Goal: Task Accomplishment & Management: Complete application form

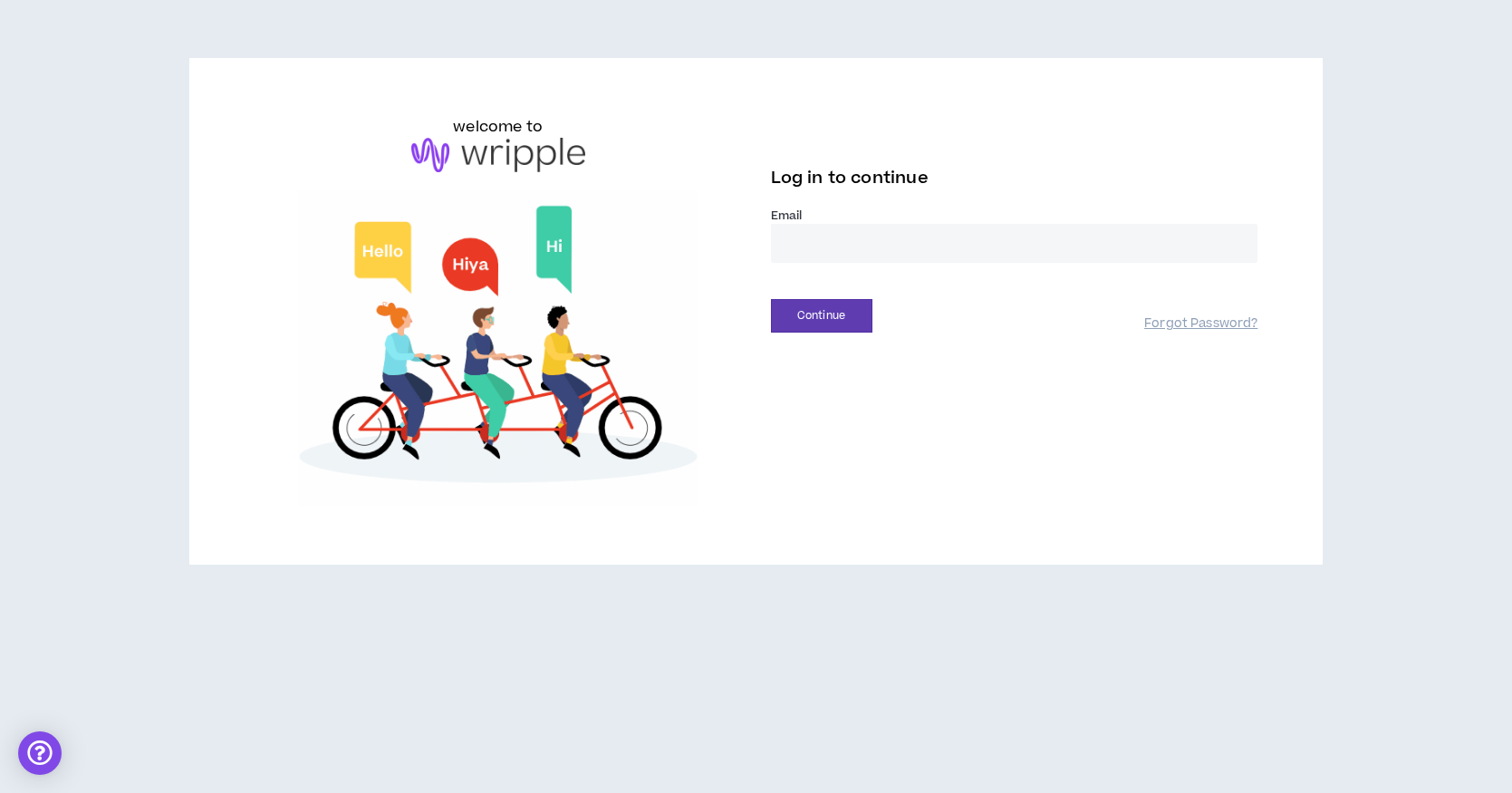
type input "**********"
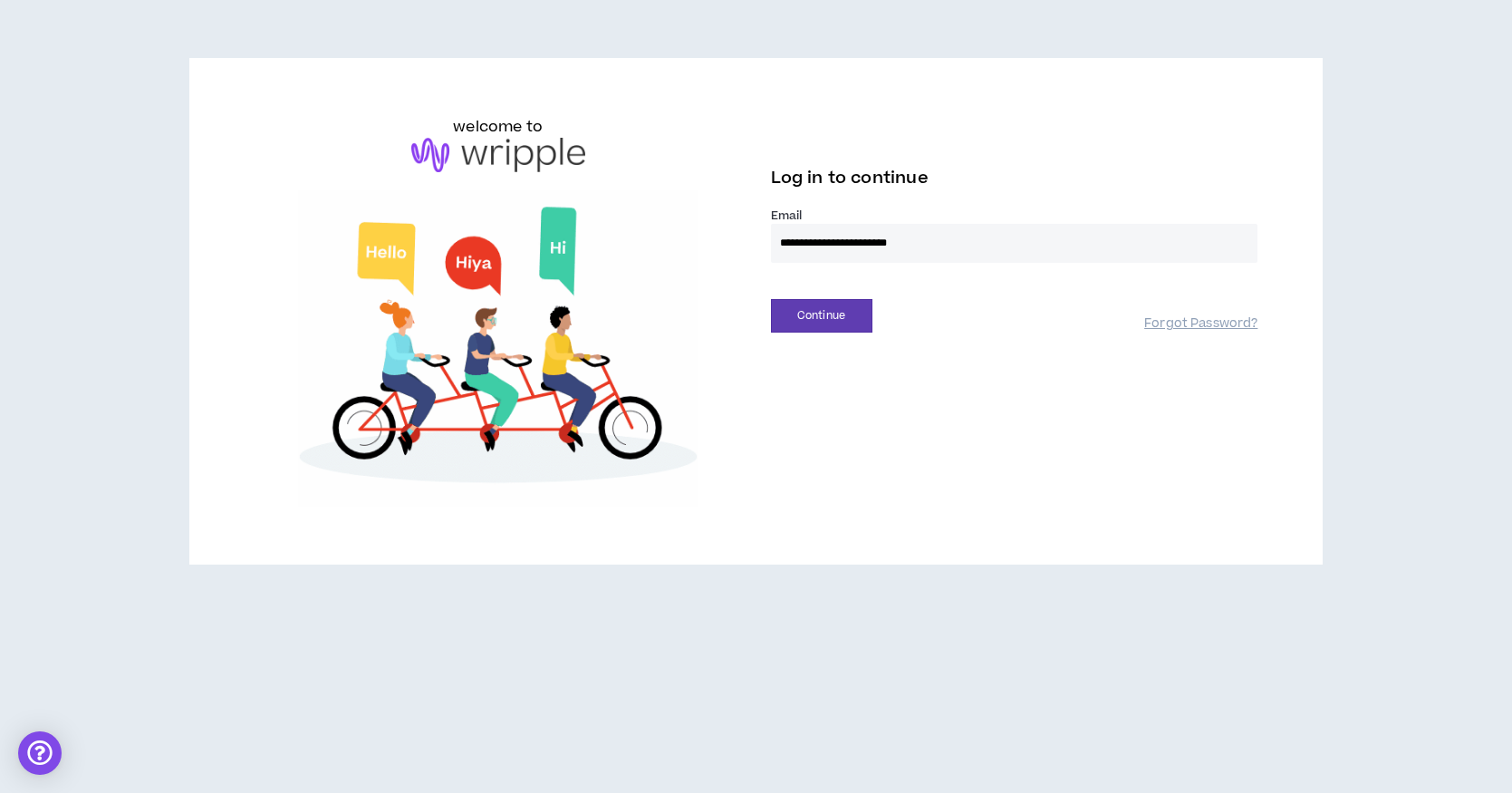
click at [820, 315] on button "Continue" at bounding box center [821, 316] width 101 height 33
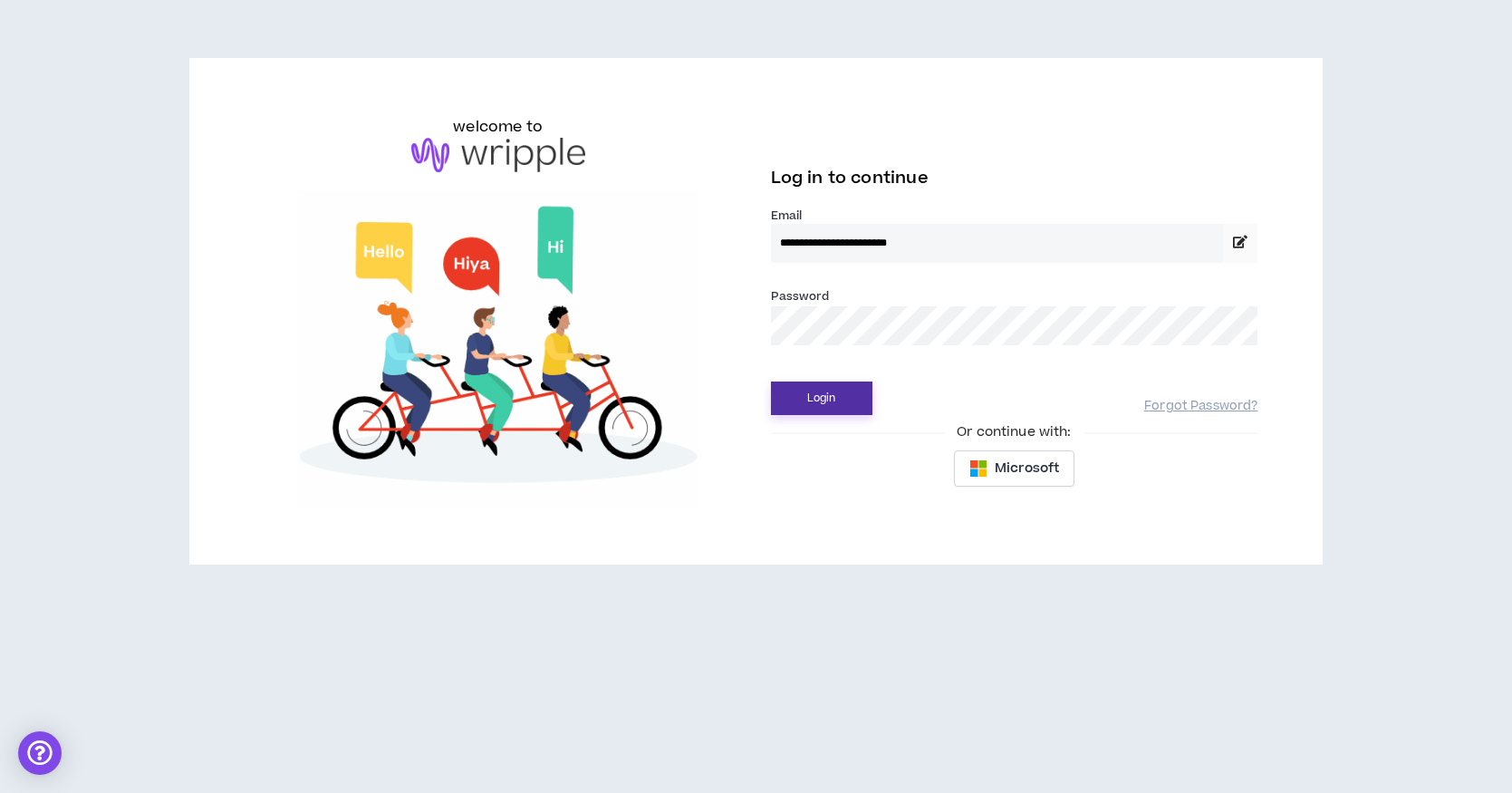
click at [822, 389] on button "Login" at bounding box center [821, 398] width 101 height 33
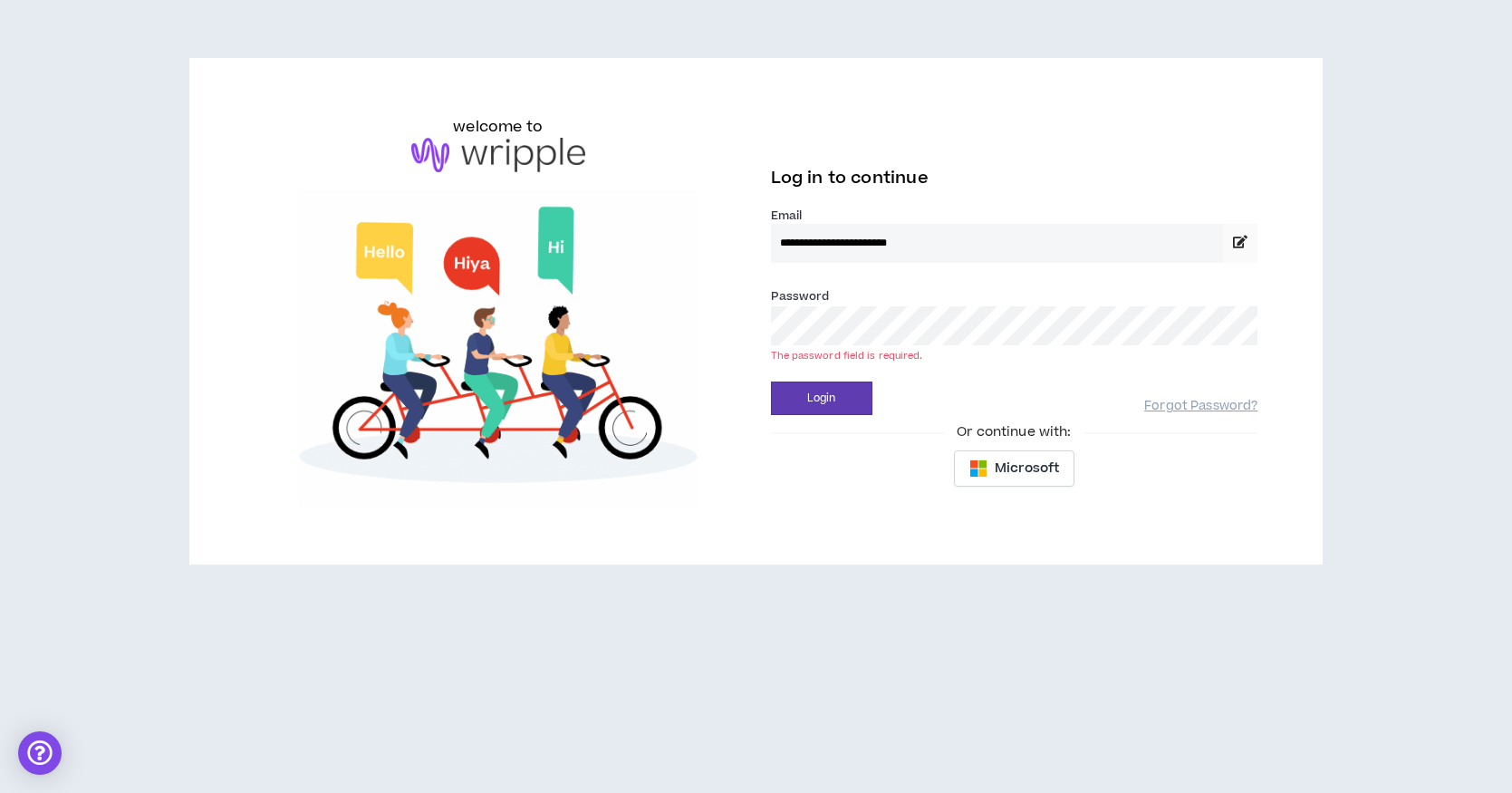
click at [865, 236] on input "**********" at bounding box center [998, 243] width 453 height 39
click at [820, 397] on button "Login" at bounding box center [821, 398] width 101 height 33
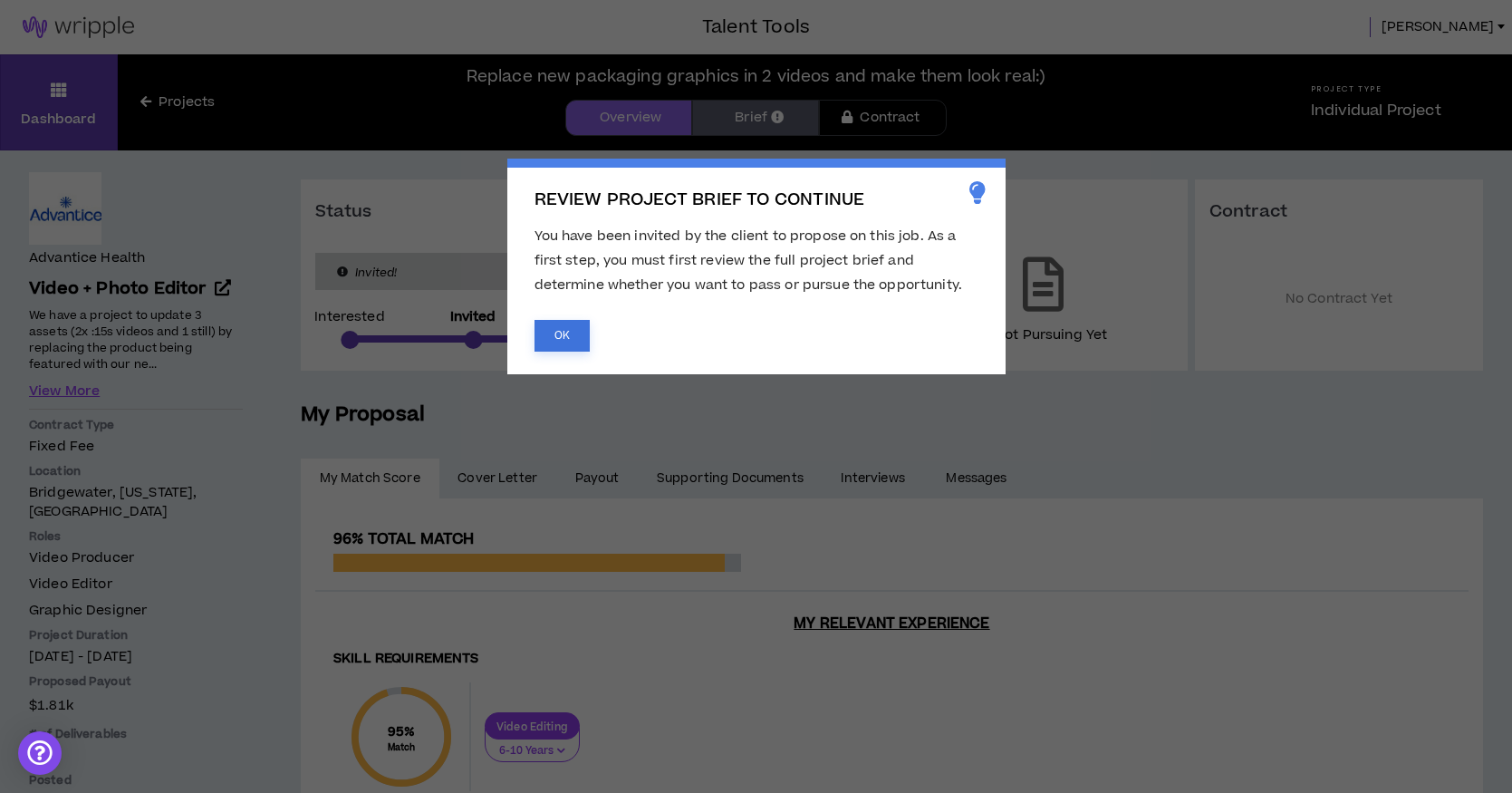
click at [557, 327] on button "OK" at bounding box center [562, 336] width 55 height 31
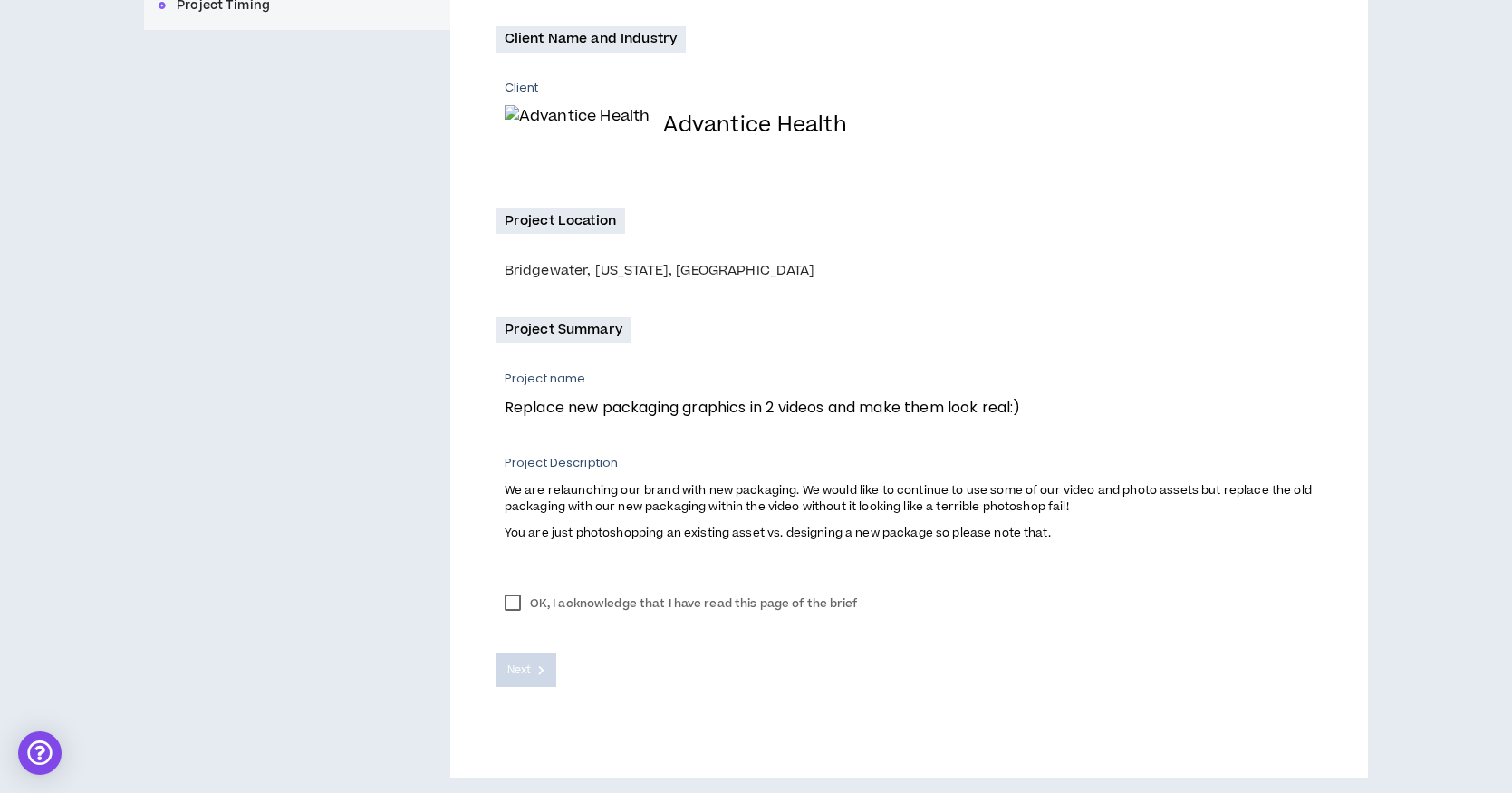
scroll to position [342, 0]
click at [510, 596] on label "OK, I acknowledge that I have read this page of the brief" at bounding box center [682, 604] width 372 height 28
click at [520, 667] on span "Next" at bounding box center [519, 670] width 24 height 17
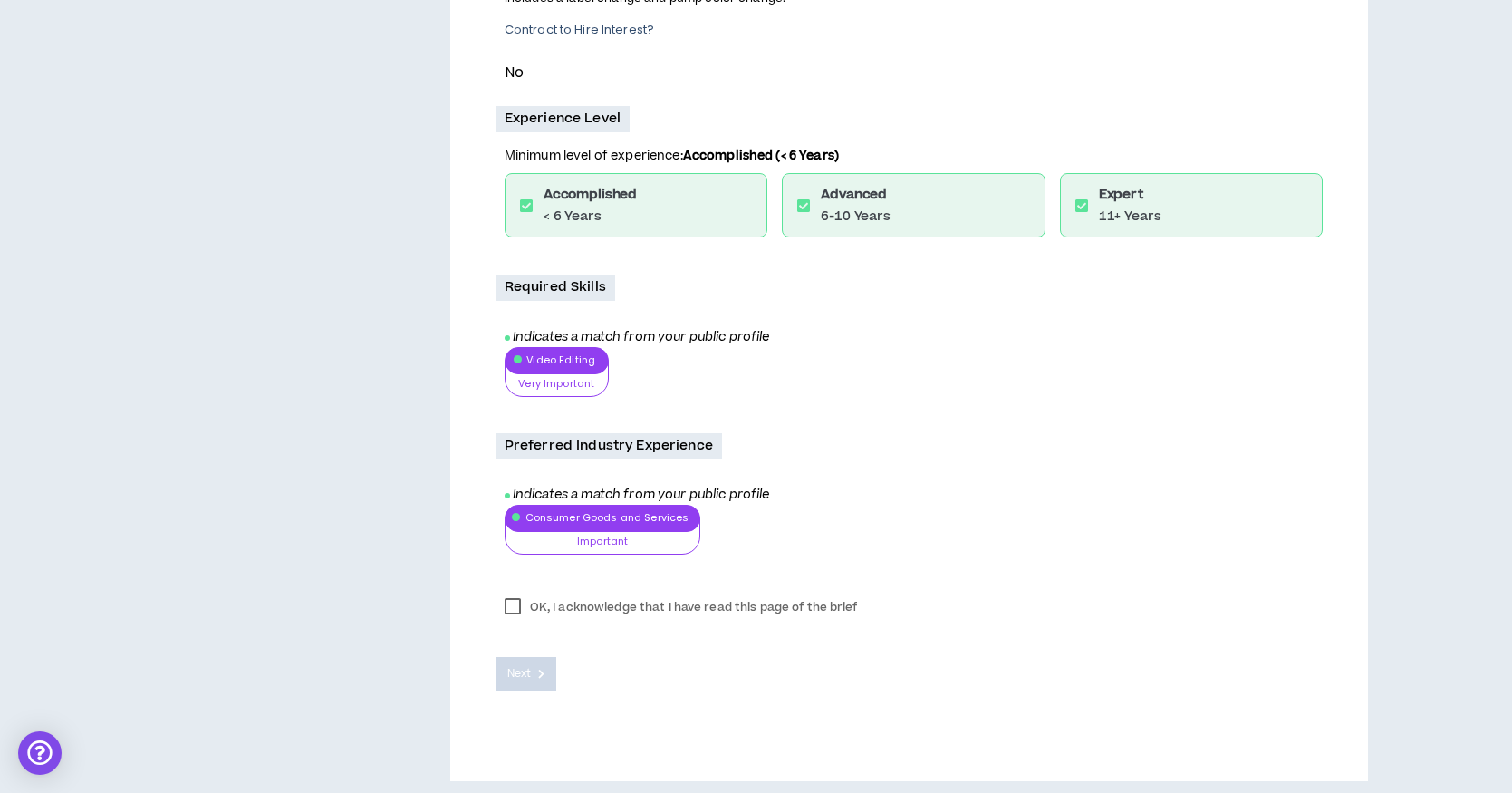
click at [516, 596] on label "OK, I acknowledge that I have read this page of the brief" at bounding box center [682, 607] width 372 height 28
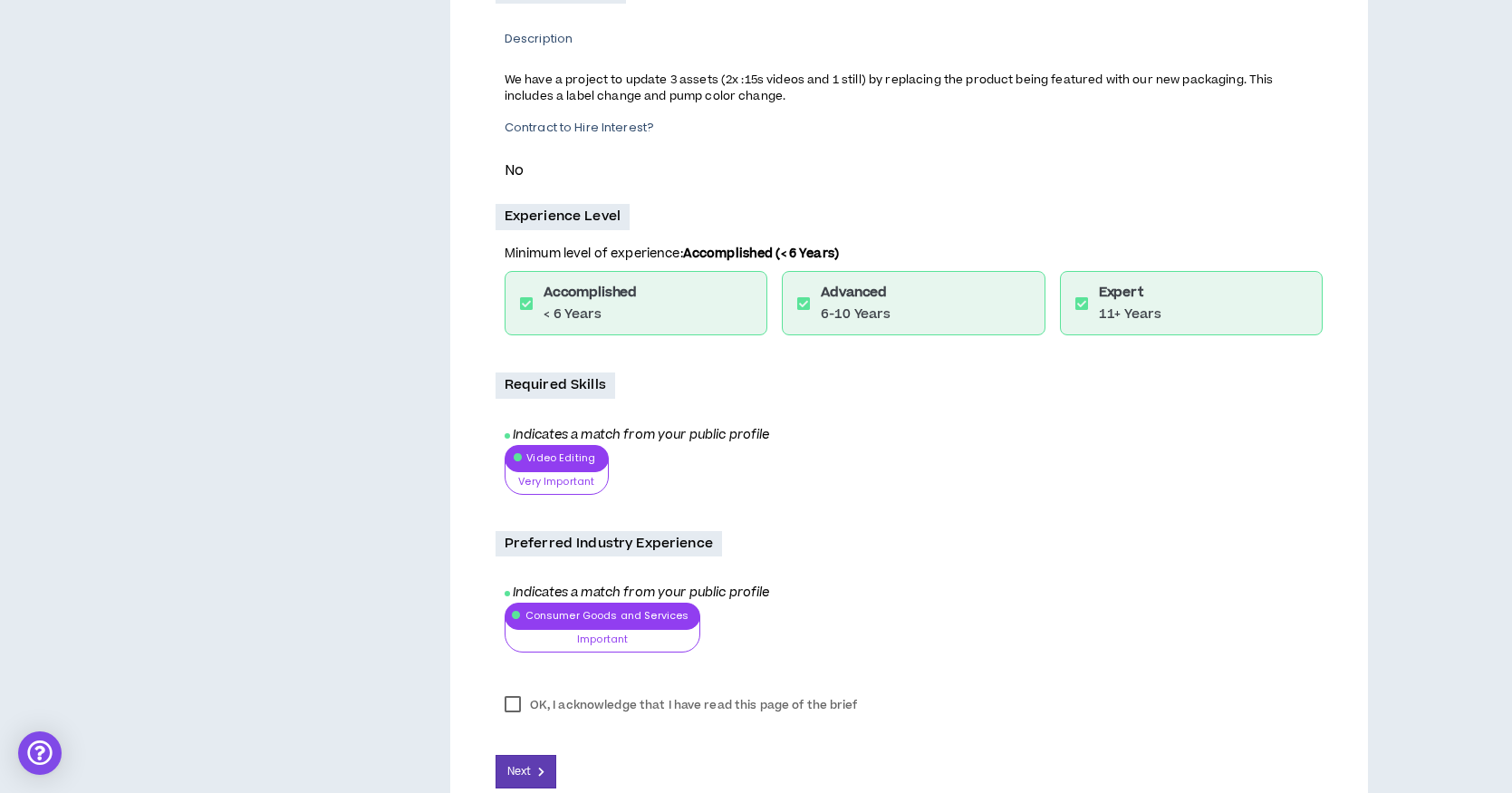
scroll to position [533, 0]
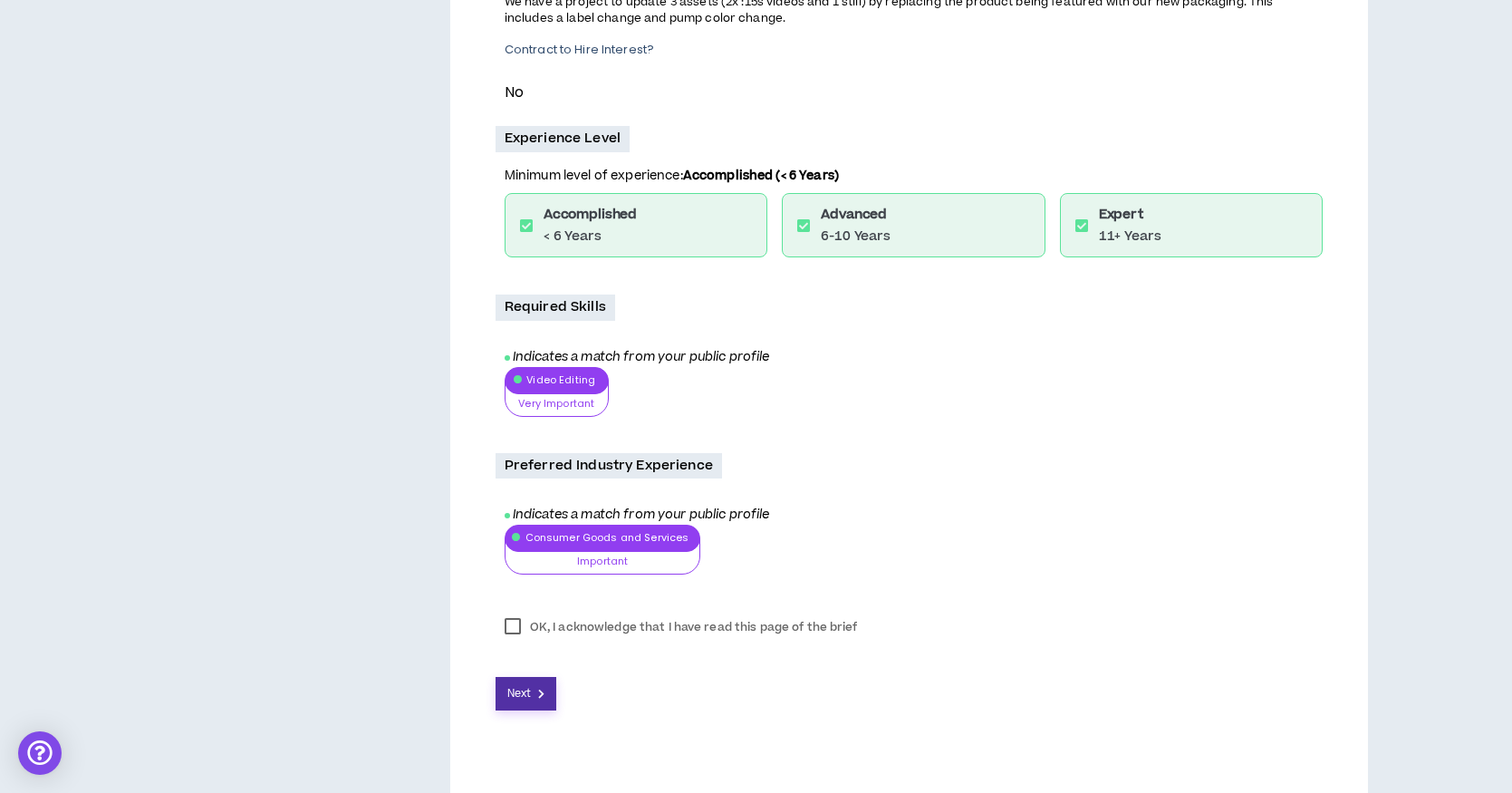
click at [520, 685] on span "Next" at bounding box center [519, 693] width 24 height 17
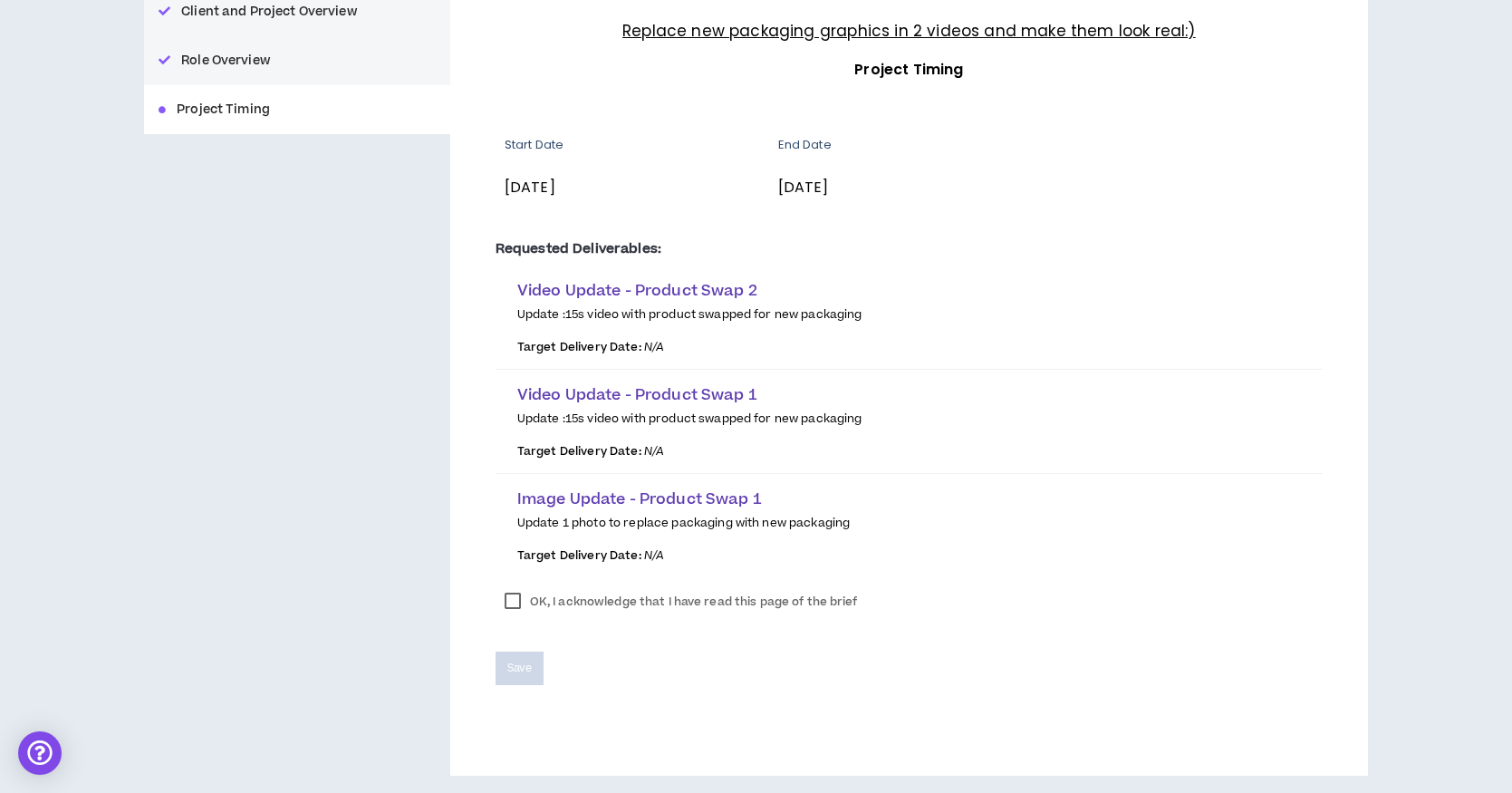
scroll to position [238, 0]
click at [513, 595] on label "OK, I acknowledge that I have read this page of the brief" at bounding box center [682, 603] width 372 height 28
click at [516, 667] on span "Save" at bounding box center [519, 668] width 25 height 17
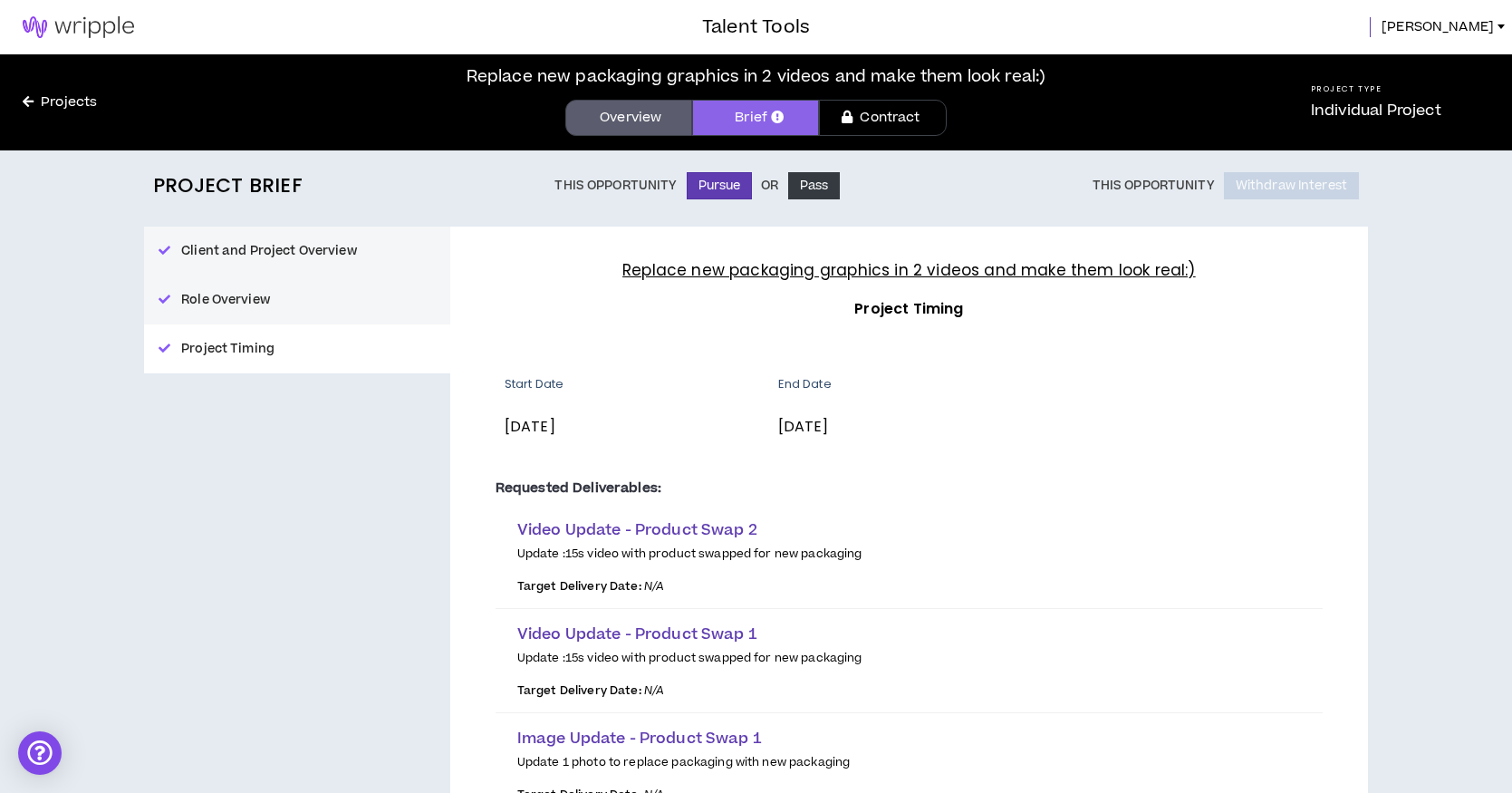
scroll to position [0, 0]
click at [715, 187] on button "Pursue" at bounding box center [719, 186] width 66 height 28
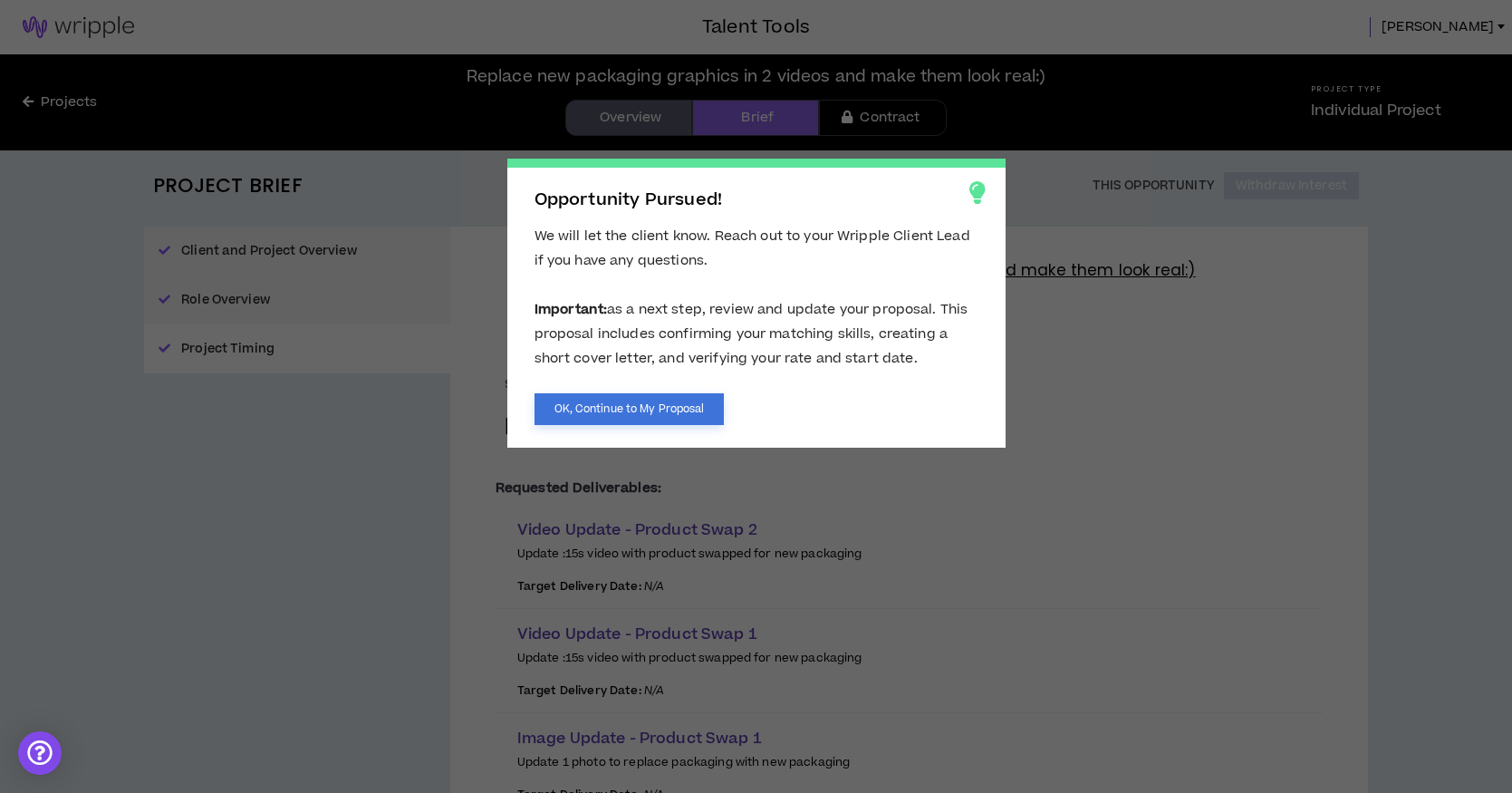
click at [602, 408] on button "OK, Continue to My Proposal" at bounding box center [629, 409] width 190 height 31
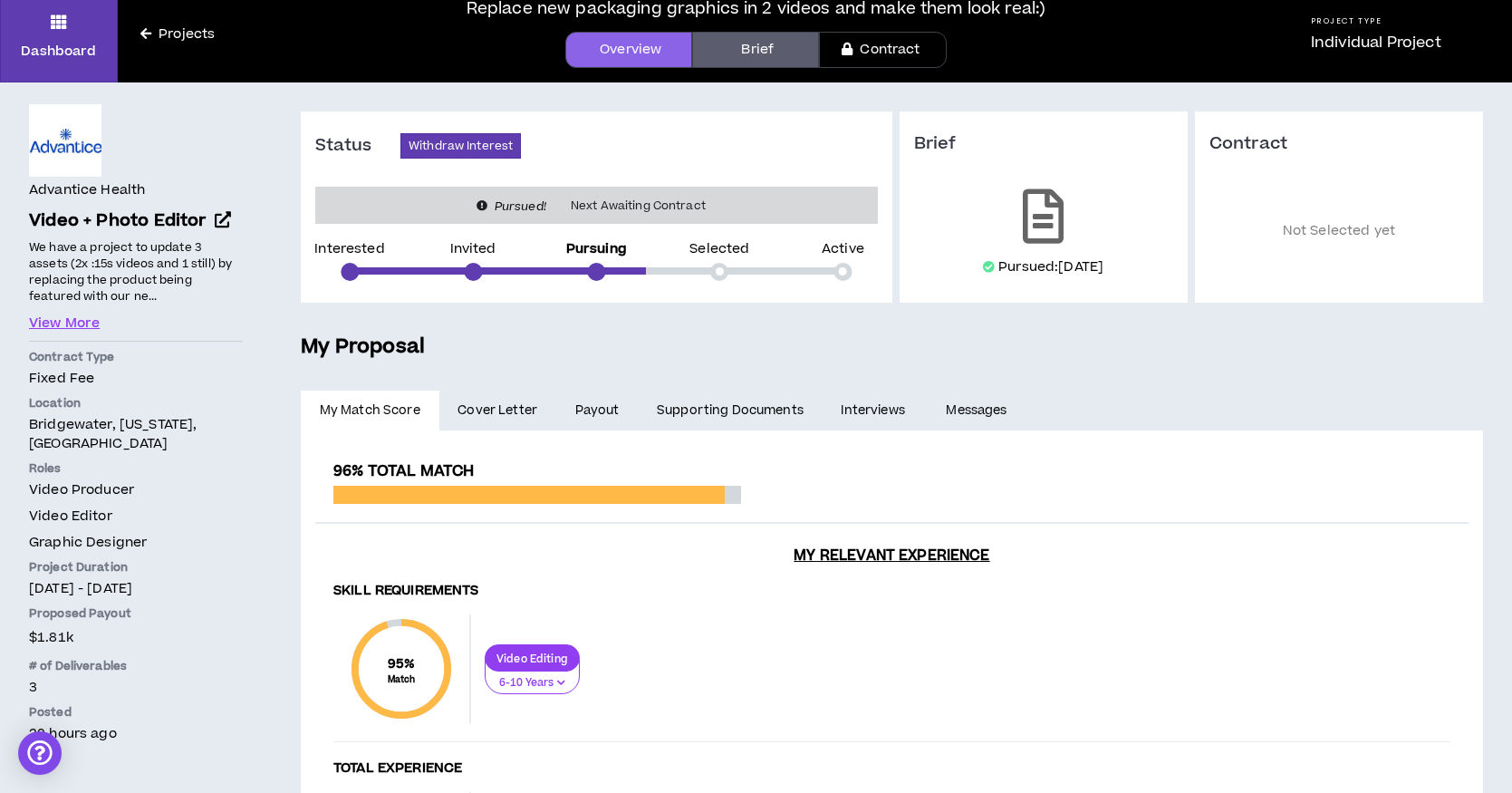
scroll to position [69, 0]
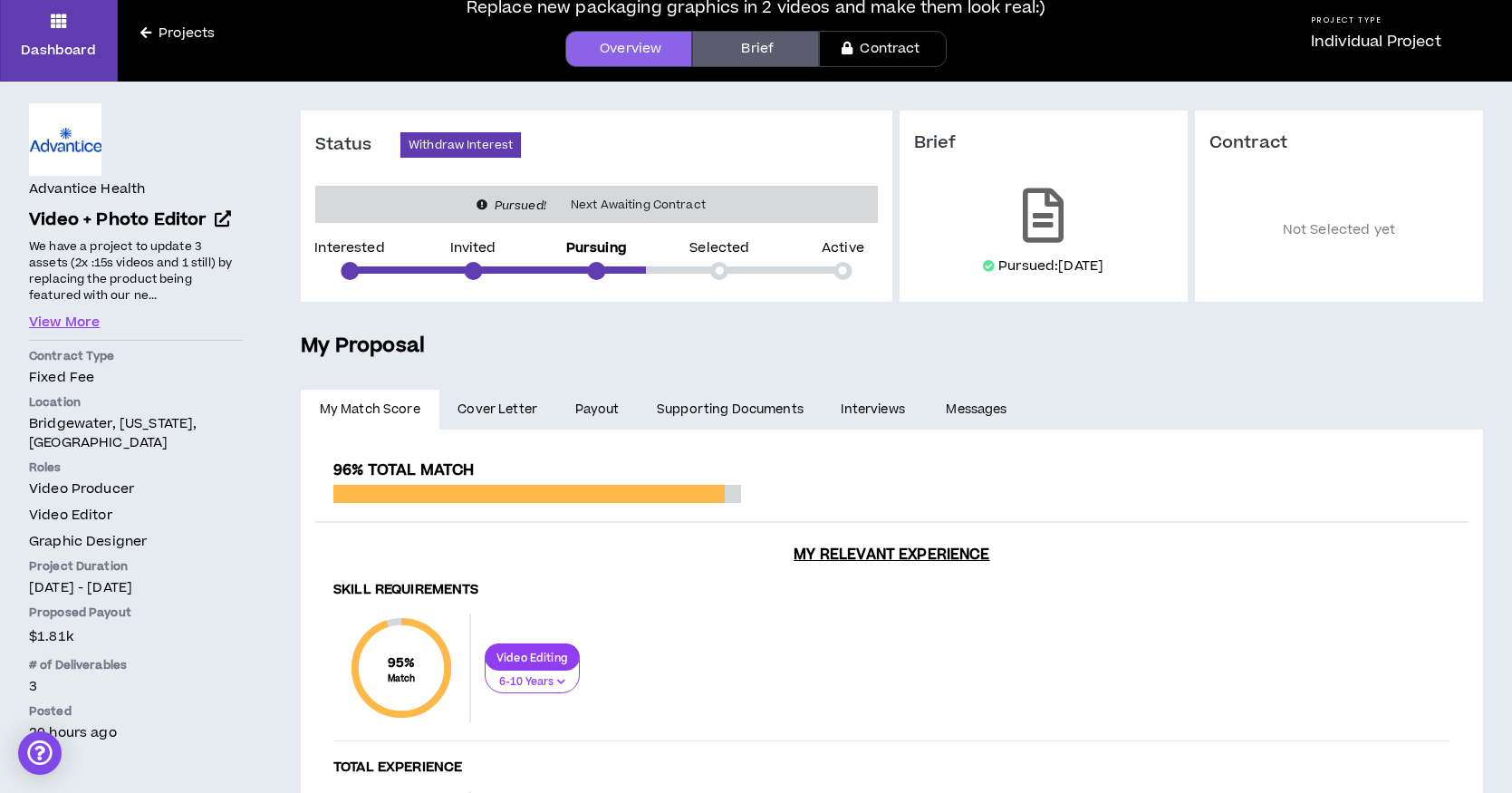
click at [494, 411] on span "Cover Letter" at bounding box center [497, 409] width 80 height 20
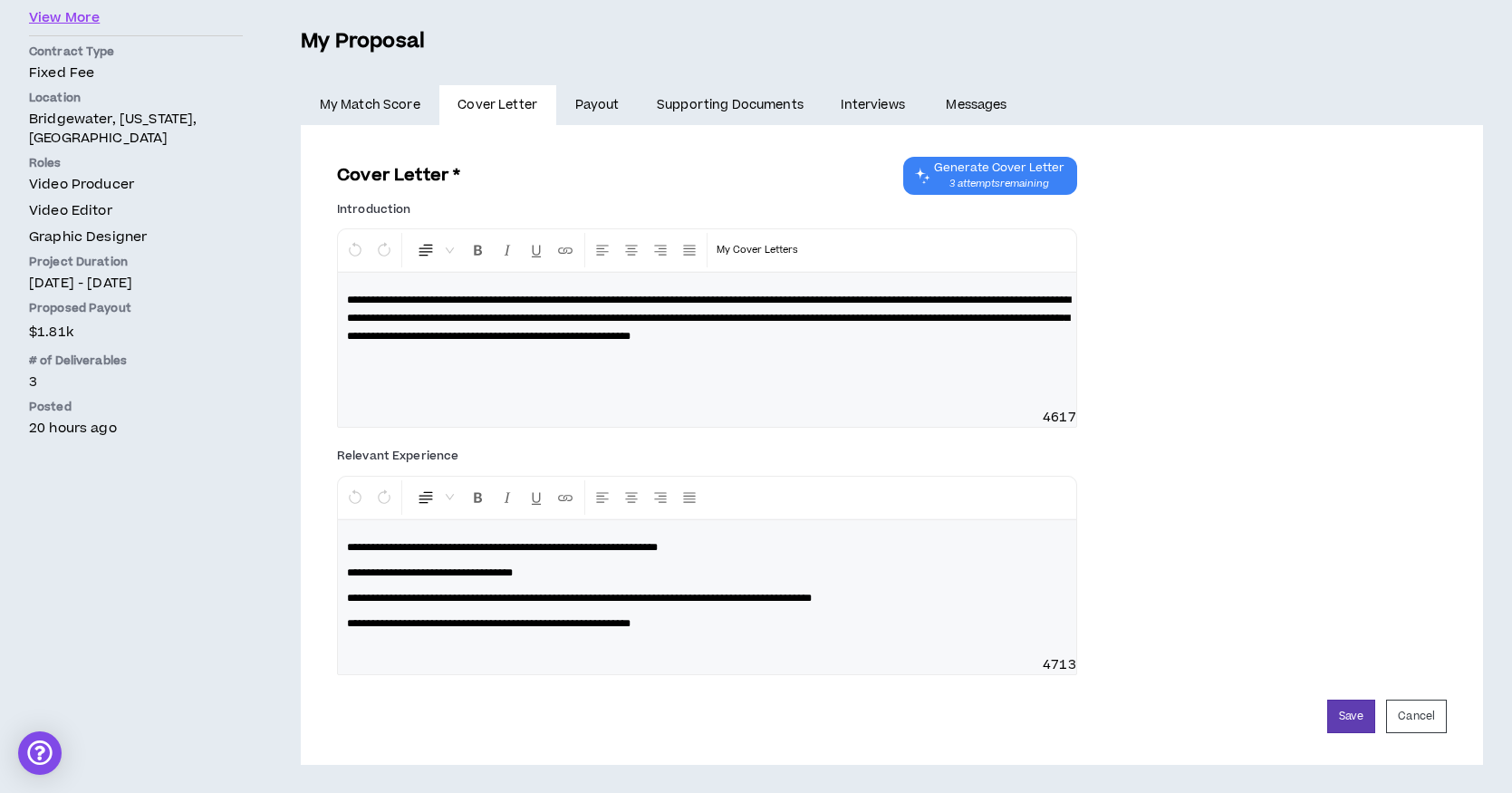
scroll to position [372, 0]
click at [595, 109] on link "Payout" at bounding box center [596, 105] width 82 height 40
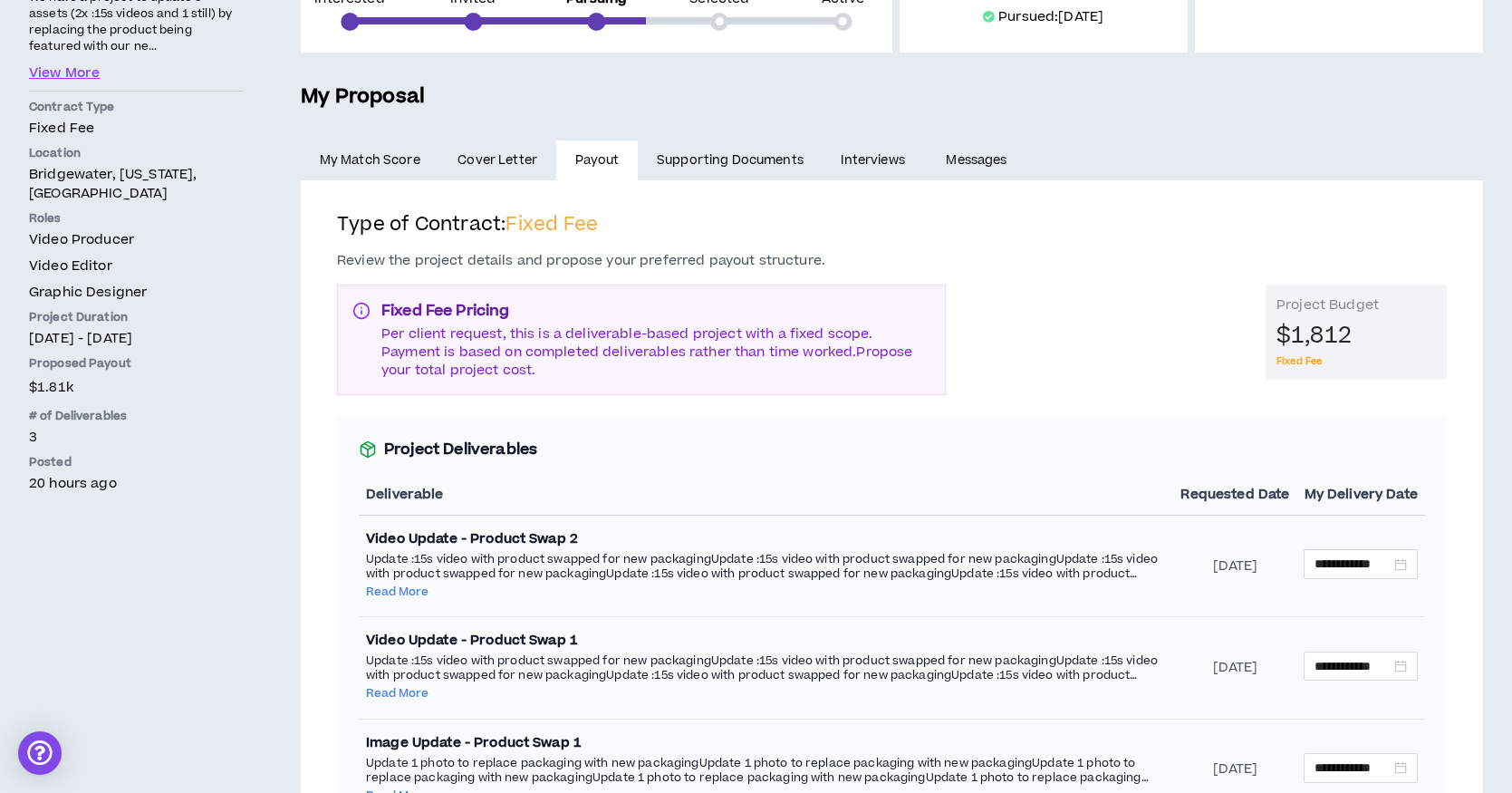
scroll to position [240, 0]
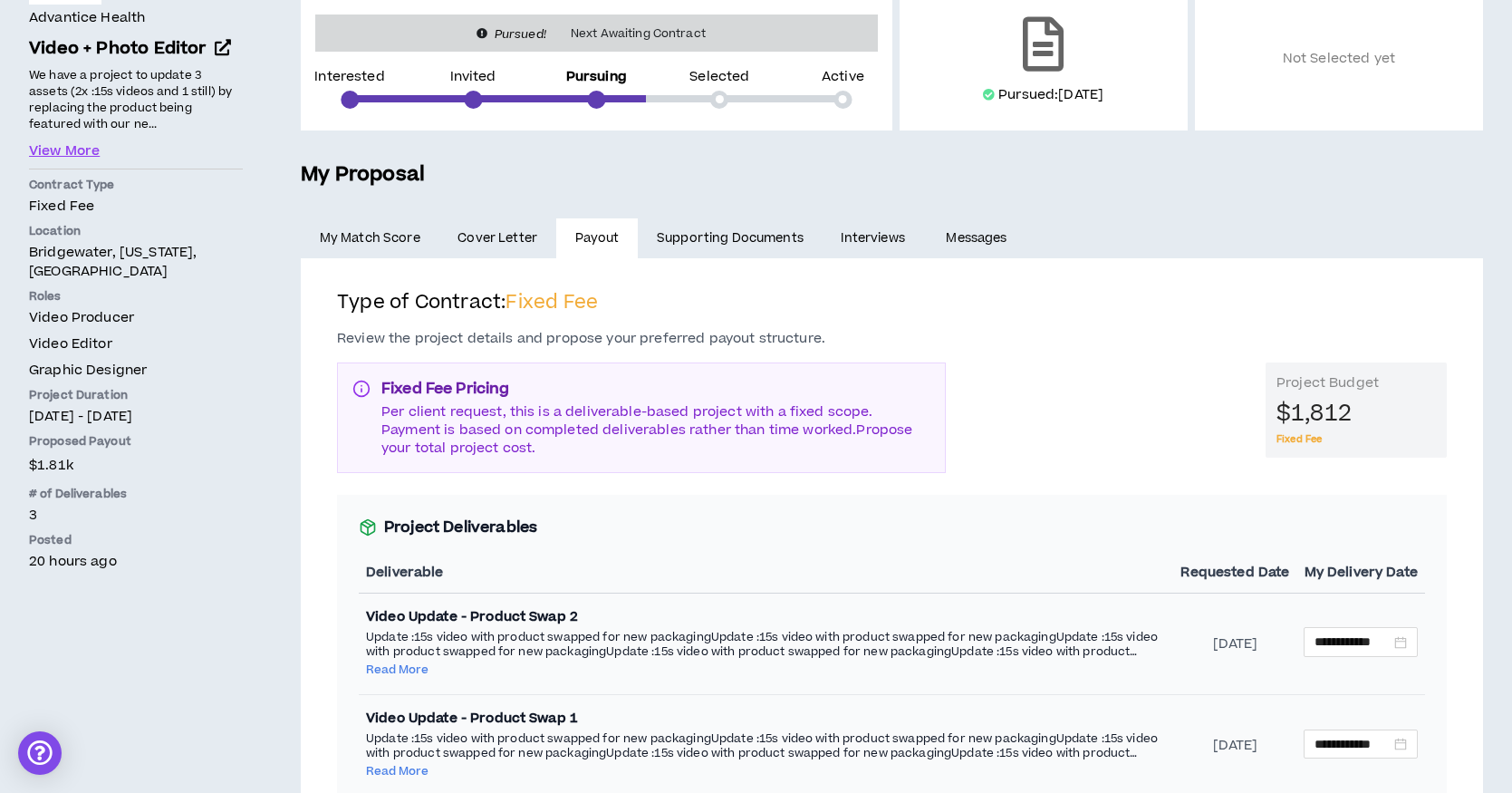
click at [739, 241] on link "Supporting Documents" at bounding box center [729, 238] width 184 height 40
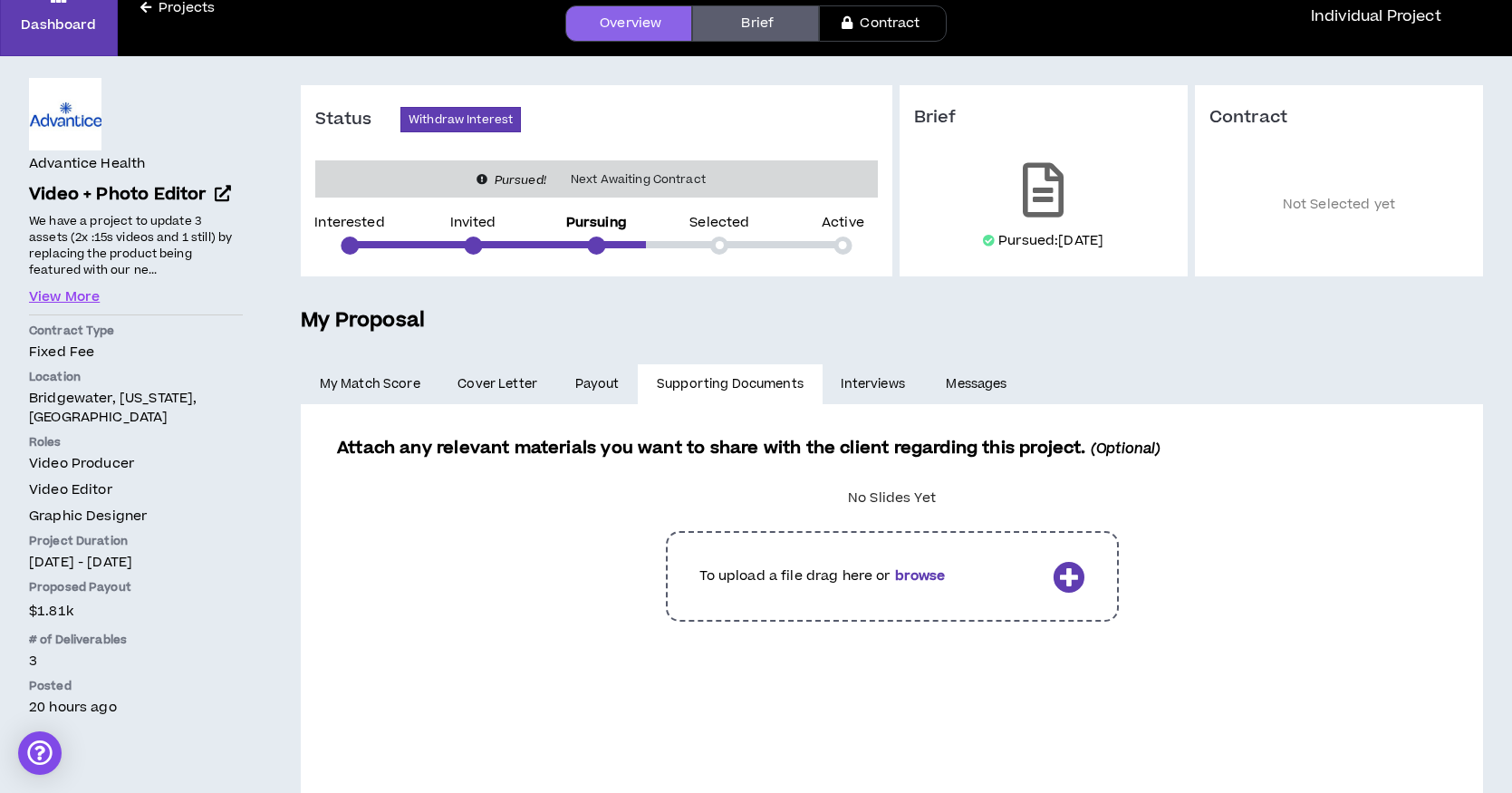
scroll to position [94, 0]
click at [1058, 570] on label at bounding box center [891, 577] width 1073 height 118
click at [0, 0] on input "file" at bounding box center [0, 0] width 0 height 0
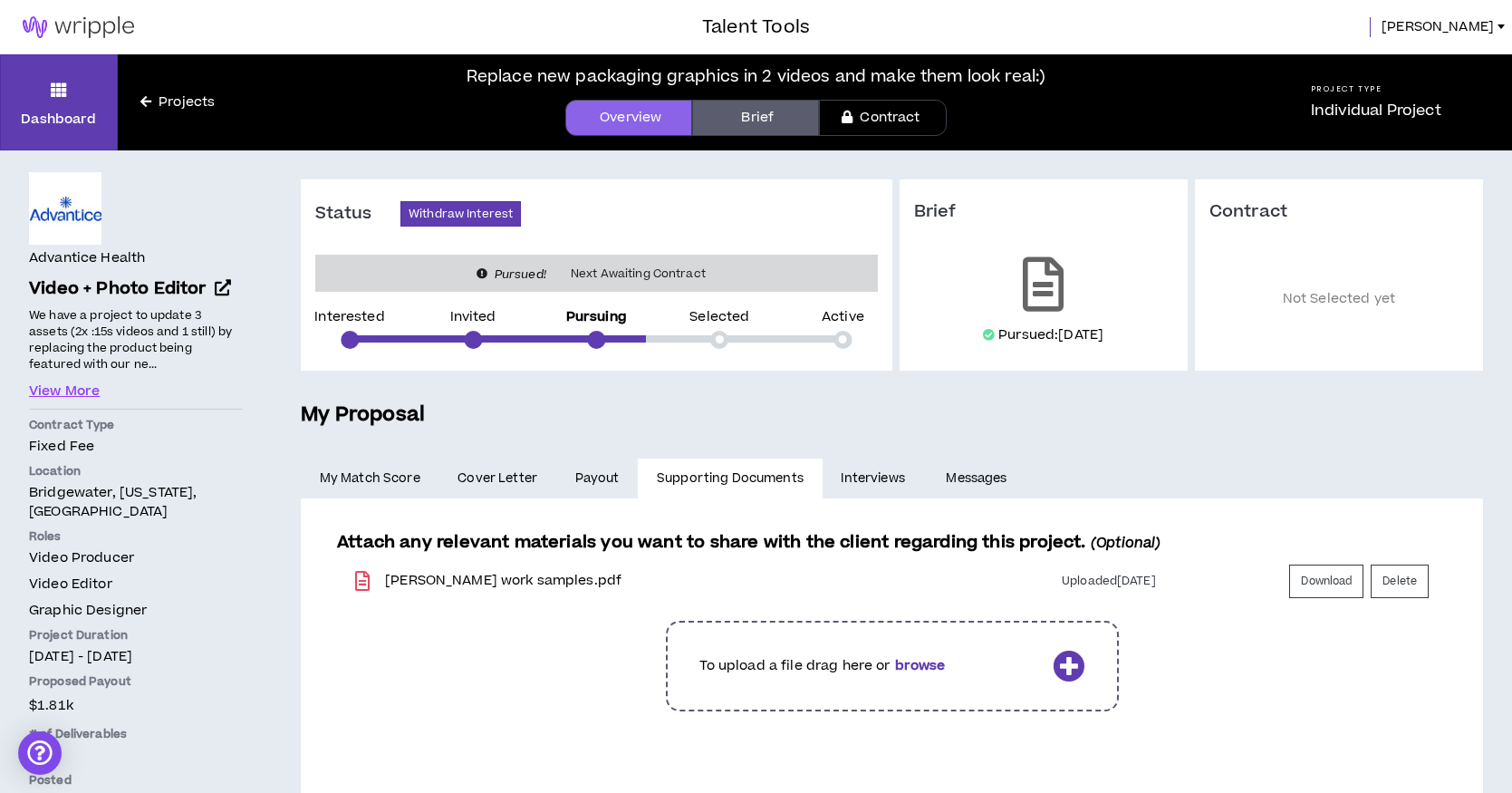
scroll to position [0, 0]
click at [152, 100] on link "Projects" at bounding box center [178, 102] width 120 height 20
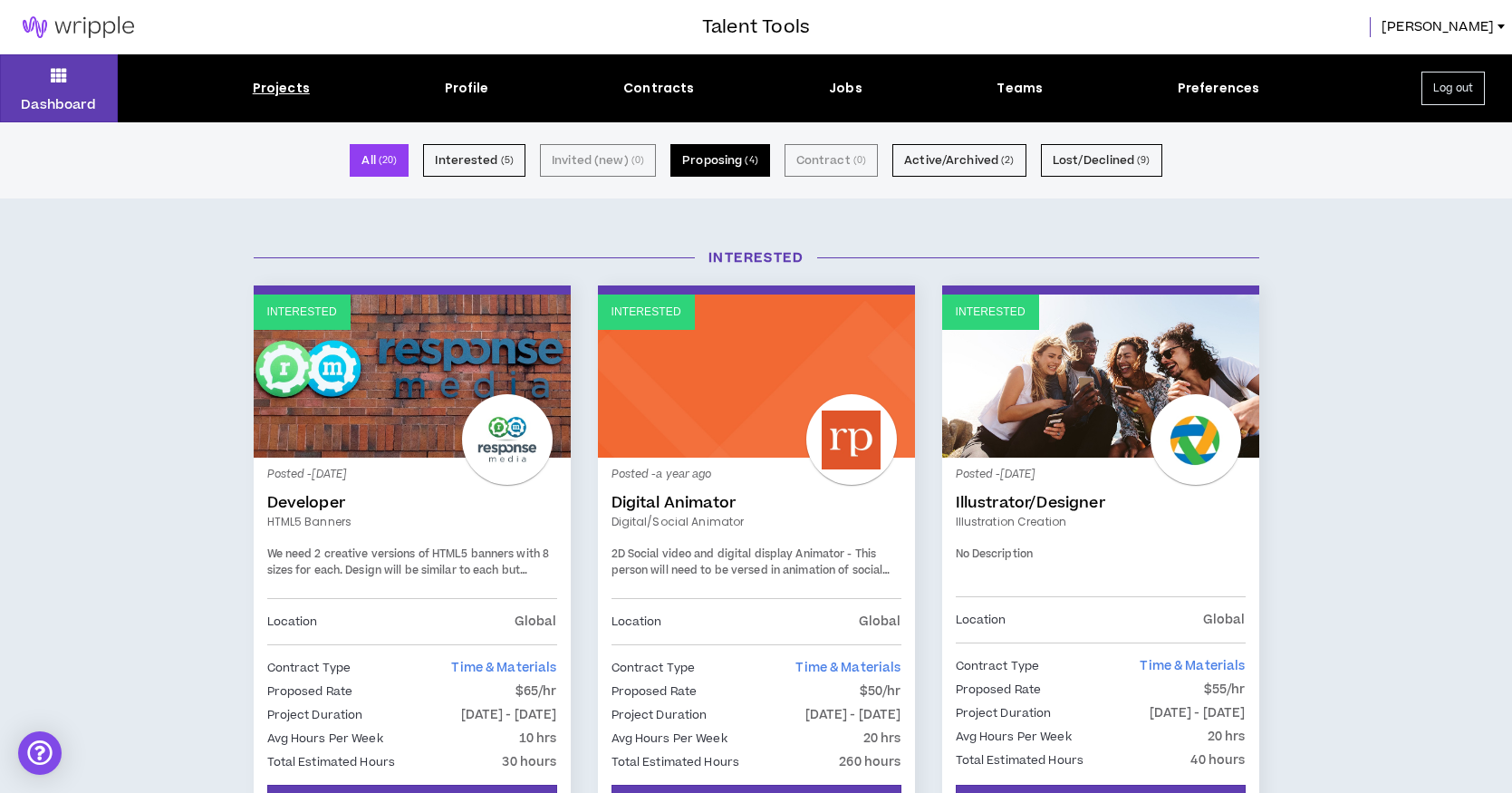
click at [745, 163] on button "Proposing ( 4 )" at bounding box center [719, 159] width 99 height 32
